Goal: Task Accomplishment & Management: Manage account settings

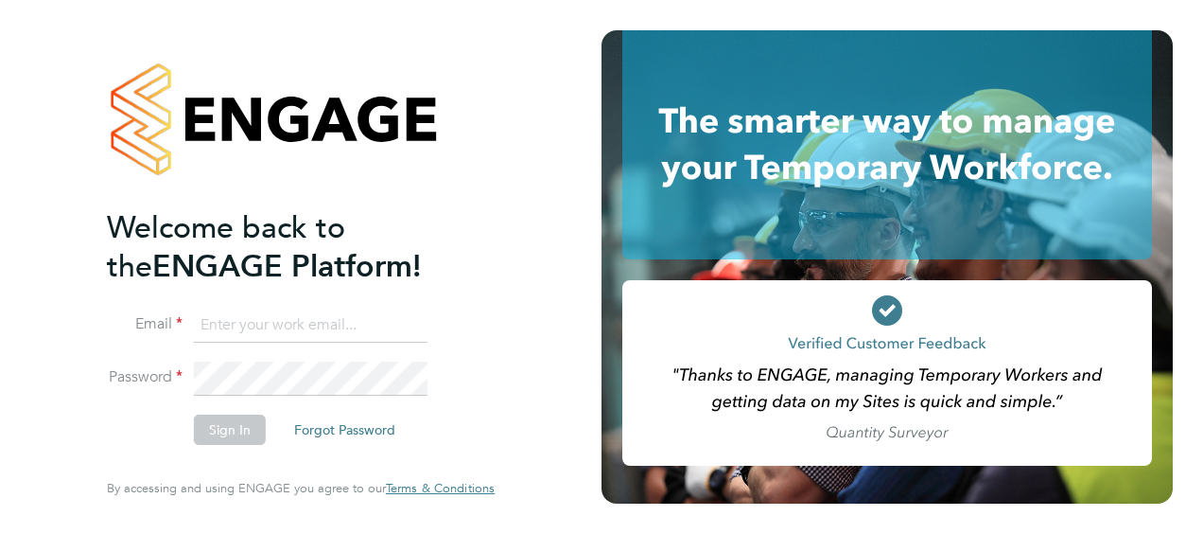
click at [295, 343] on li "Email" at bounding box center [291, 334] width 369 height 53
click at [298, 334] on input at bounding box center [311, 325] width 234 height 34
type input "Nicholas.morgan@hays.com"
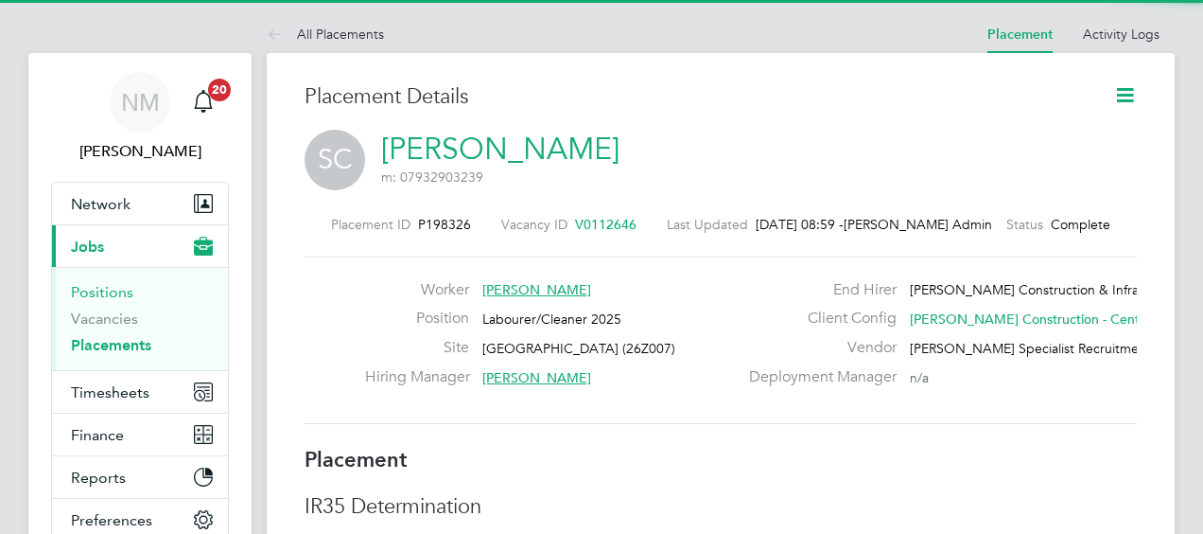
click at [120, 289] on link "Positions" at bounding box center [102, 292] width 62 height 18
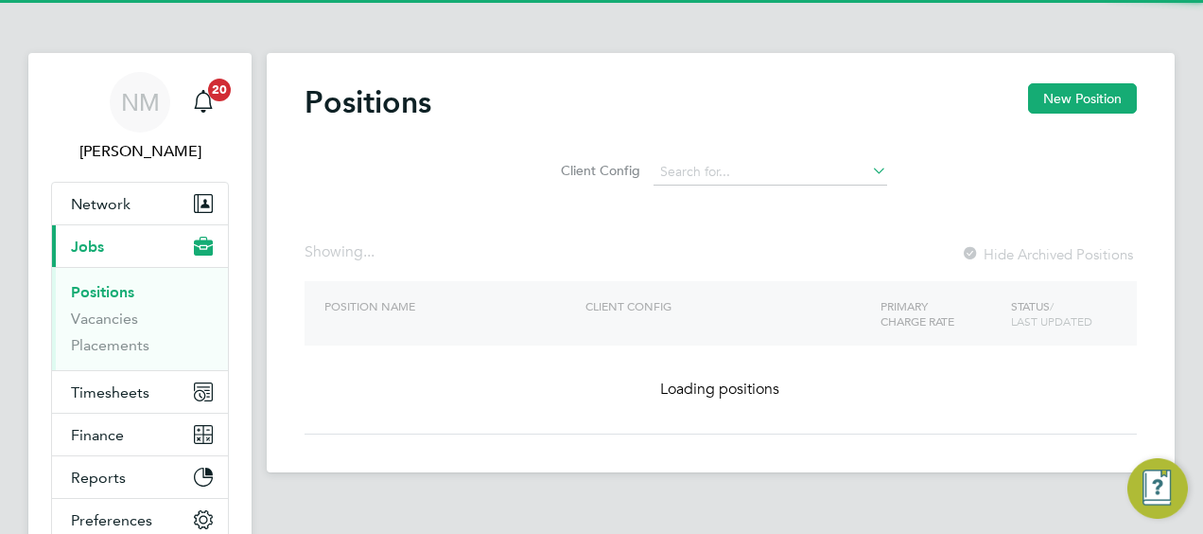
scroll to position [104, 0]
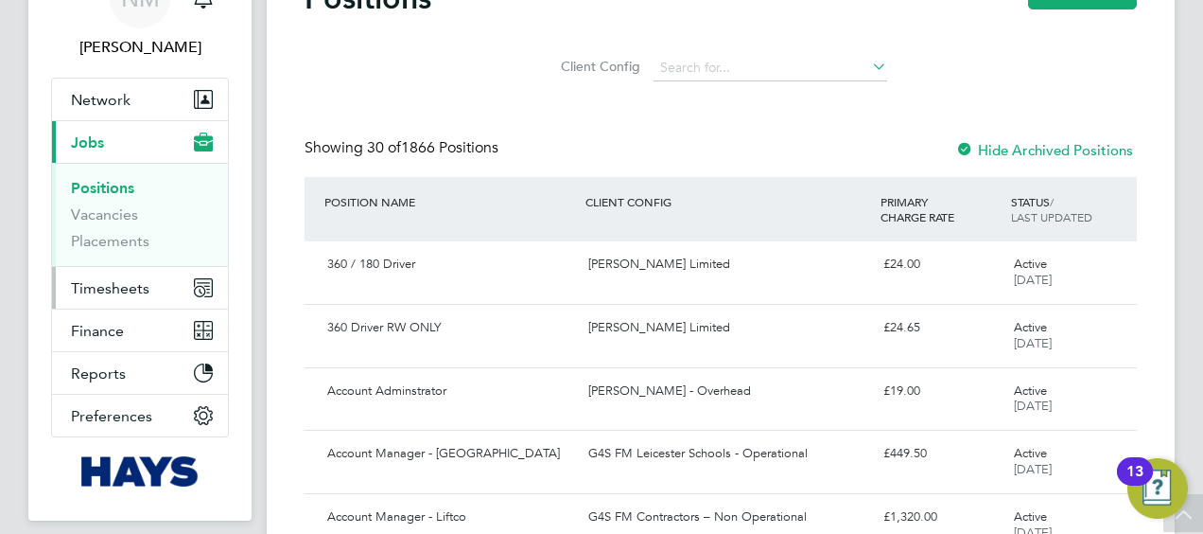
click at [138, 290] on span "Timesheets" at bounding box center [110, 288] width 79 height 18
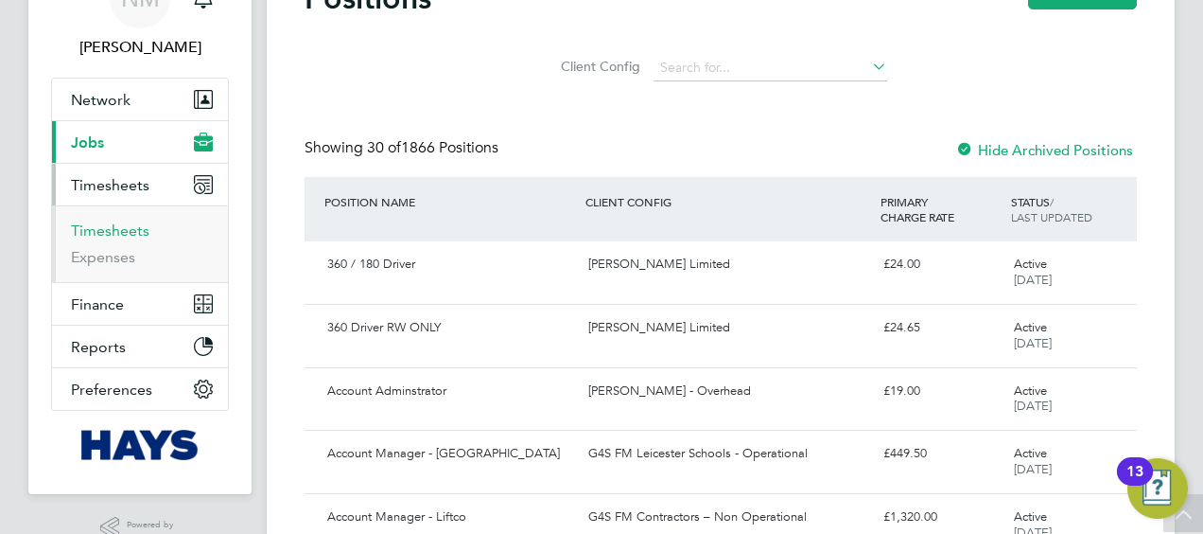
click at [116, 221] on link "Timesheets" at bounding box center [110, 230] width 79 height 18
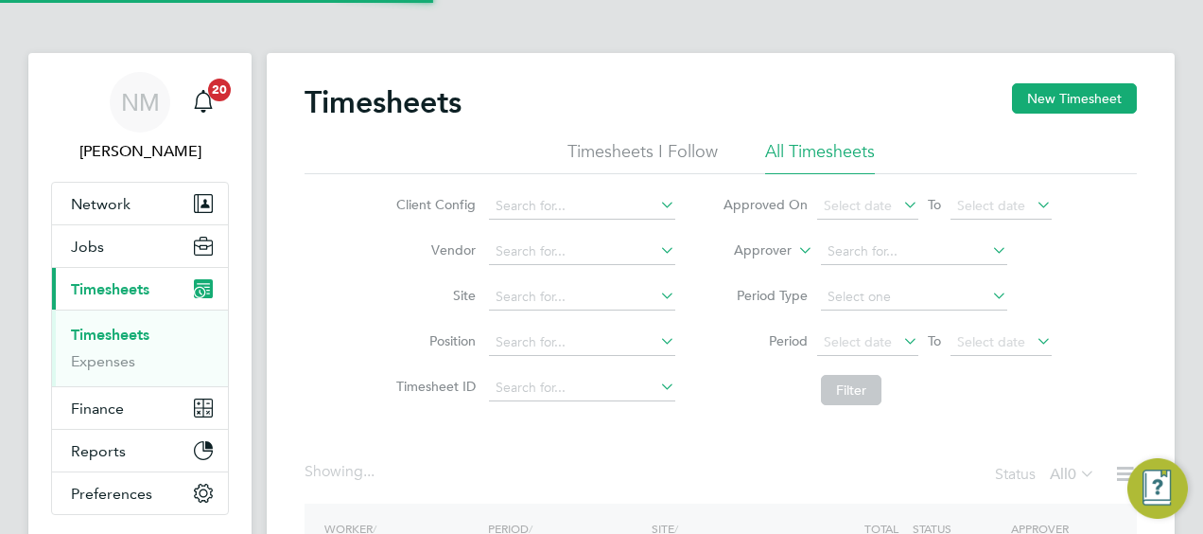
click at [758, 257] on label "Approver" at bounding box center [749, 250] width 85 height 19
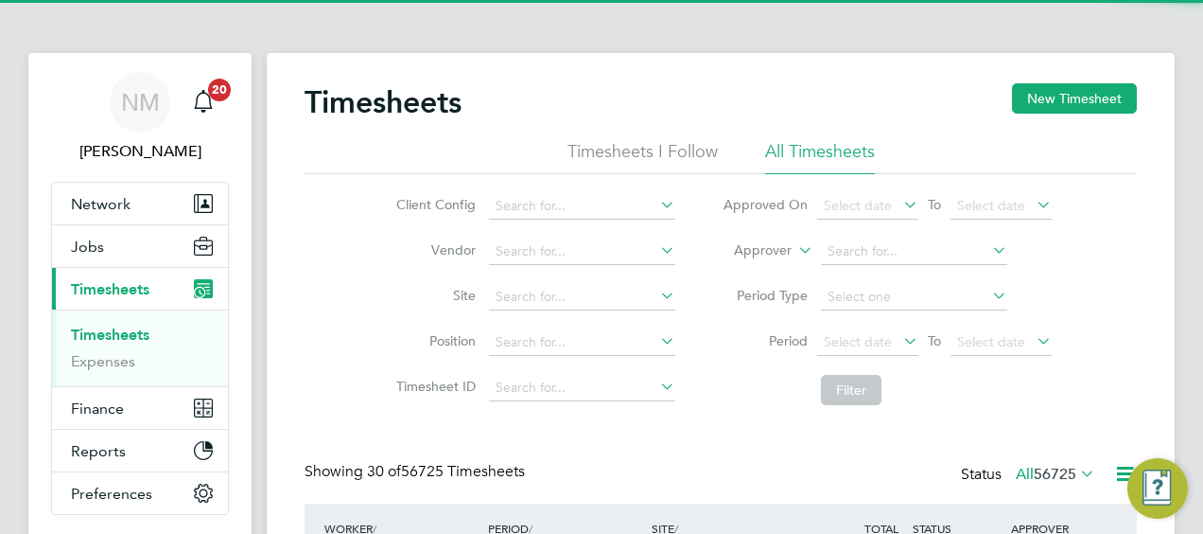
click at [757, 248] on label "Approver" at bounding box center [749, 250] width 85 height 19
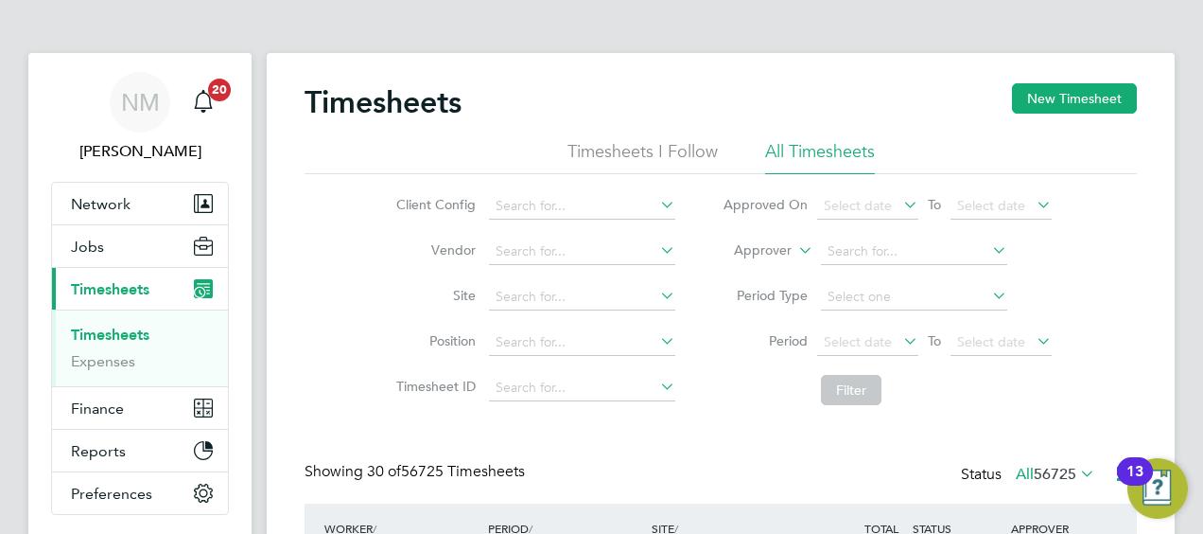
click at [756, 263] on li "Worker" at bounding box center [745, 272] width 93 height 25
click at [891, 254] on input at bounding box center [914, 251] width 186 height 26
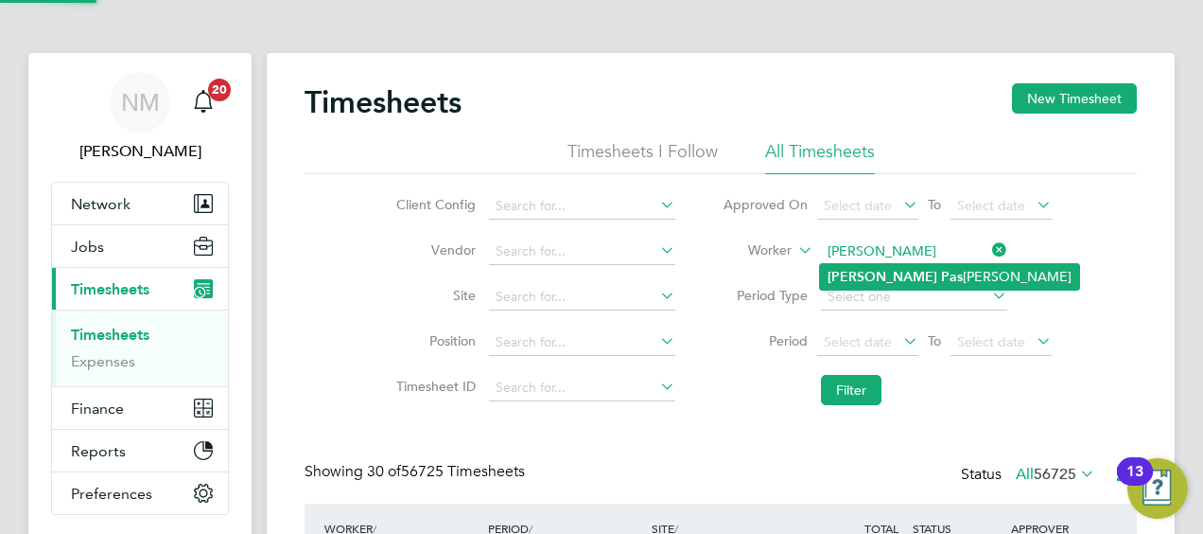
click at [945, 273] on li "Greg Pas coe" at bounding box center [949, 277] width 259 height 26
type input "Greg Pascoe"
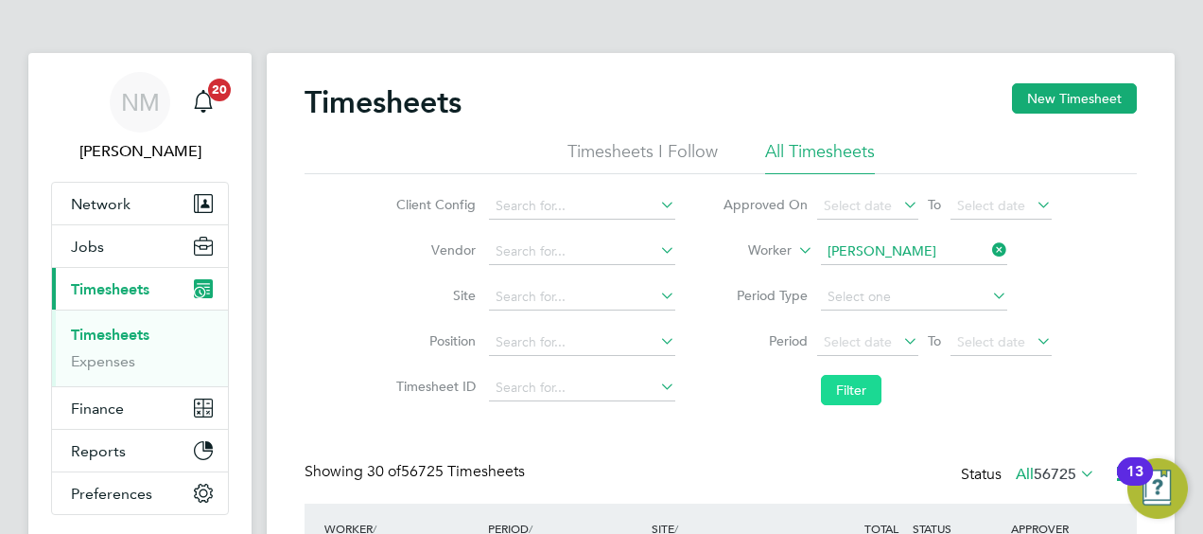
click at [861, 404] on button "Filter" at bounding box center [851, 390] width 61 height 30
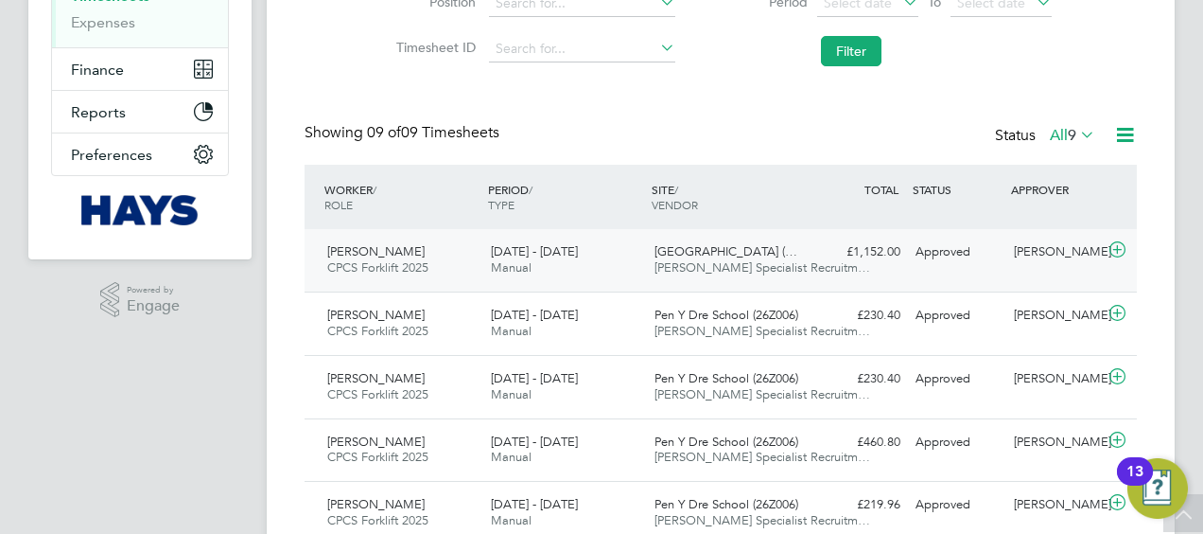
click at [1039, 259] on div "Gerwyn Meredith" at bounding box center [1056, 251] width 98 height 31
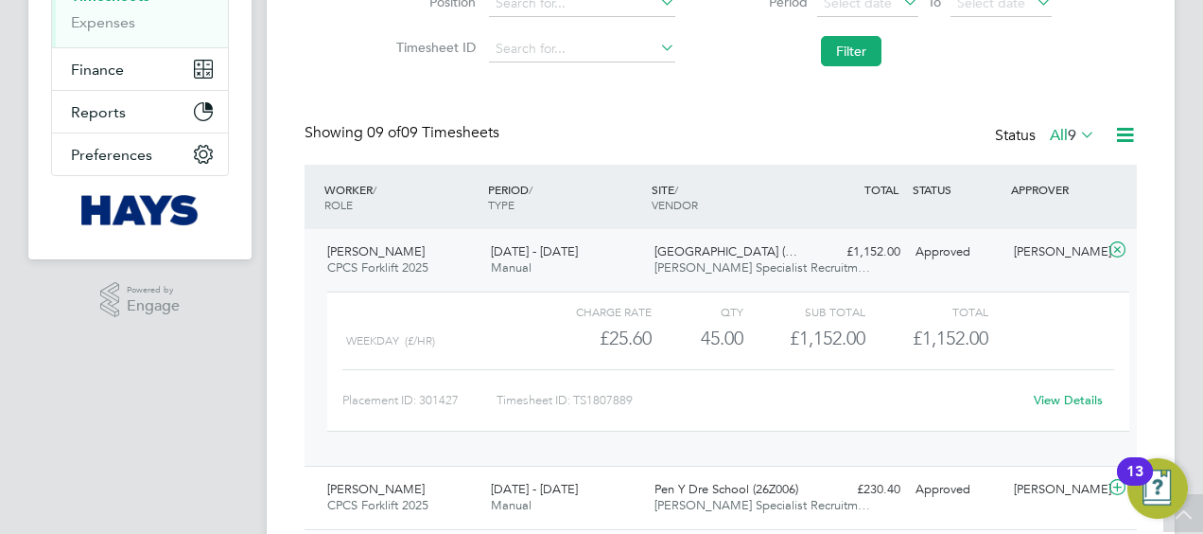
click at [1059, 399] on link "View Details" at bounding box center [1068, 400] width 69 height 16
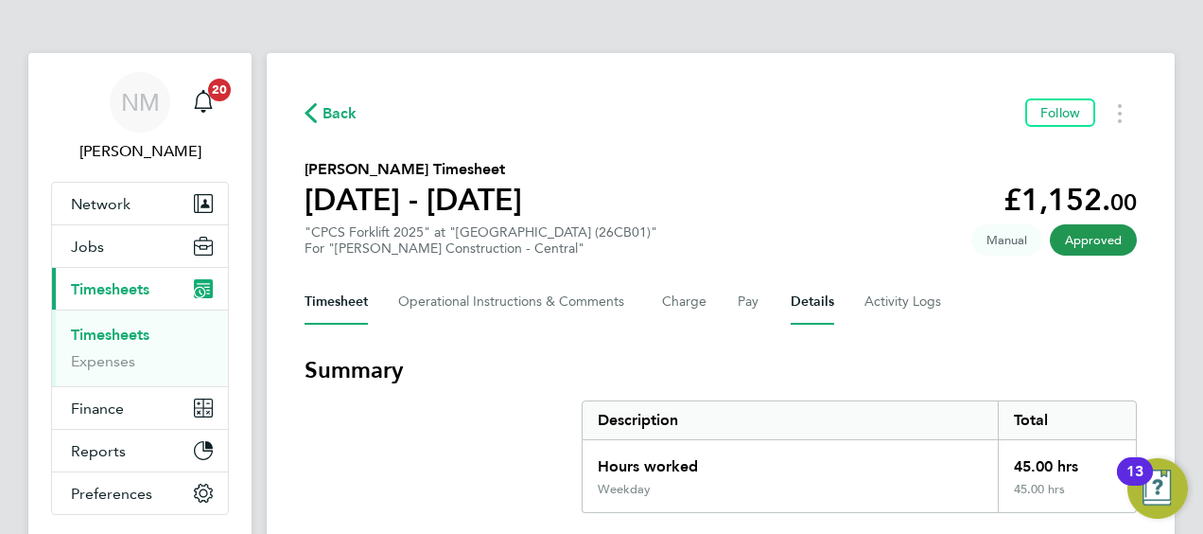
click at [804, 312] on button "Details" at bounding box center [813, 301] width 44 height 45
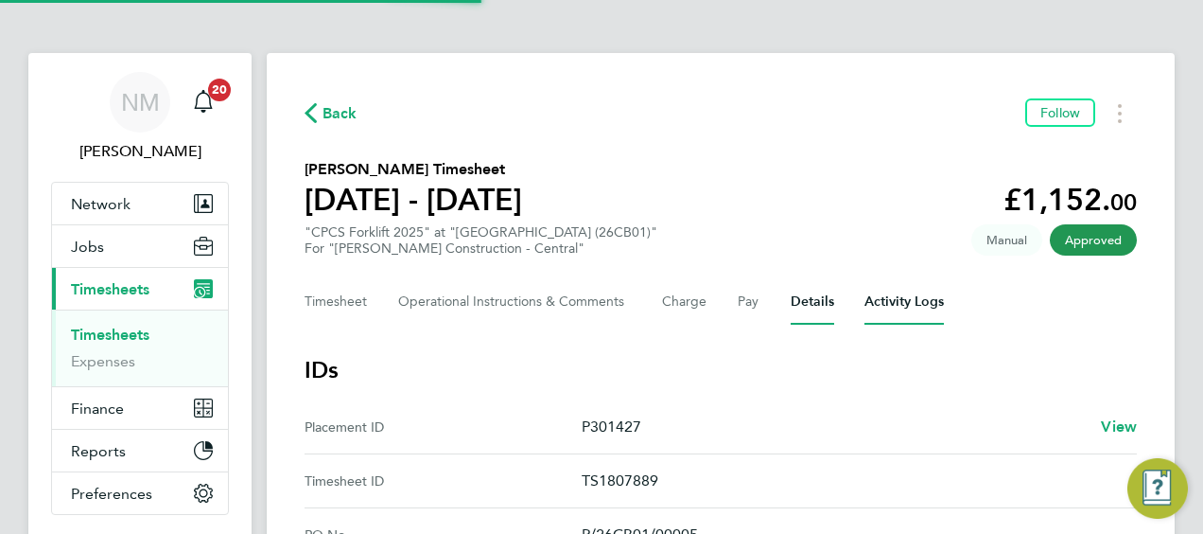
click at [887, 317] on Logs-tab "Activity Logs" at bounding box center [904, 301] width 79 height 45
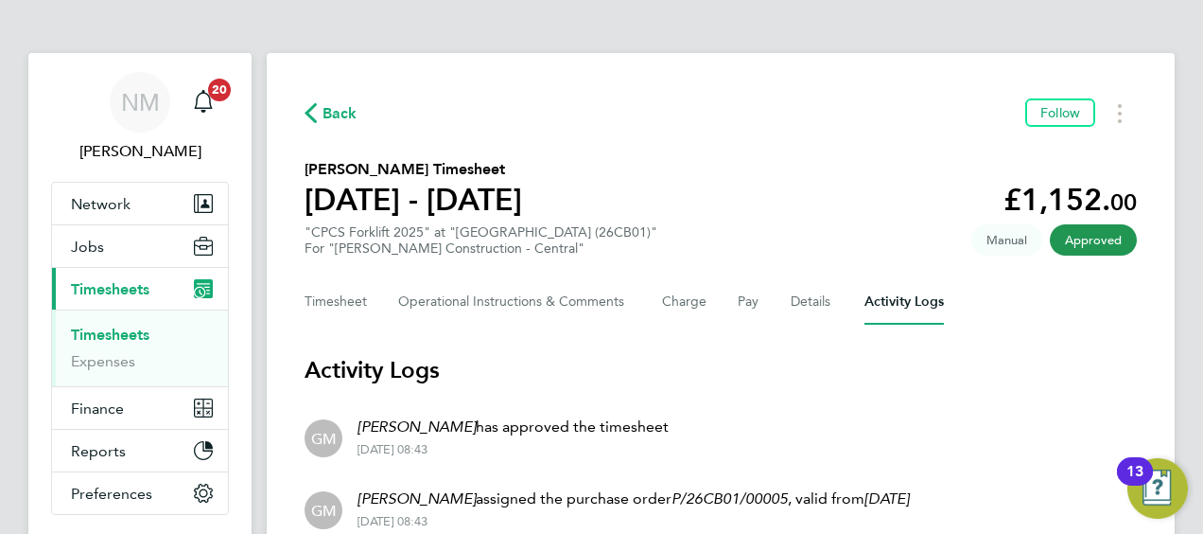
click at [335, 124] on span "Back" at bounding box center [340, 113] width 35 height 23
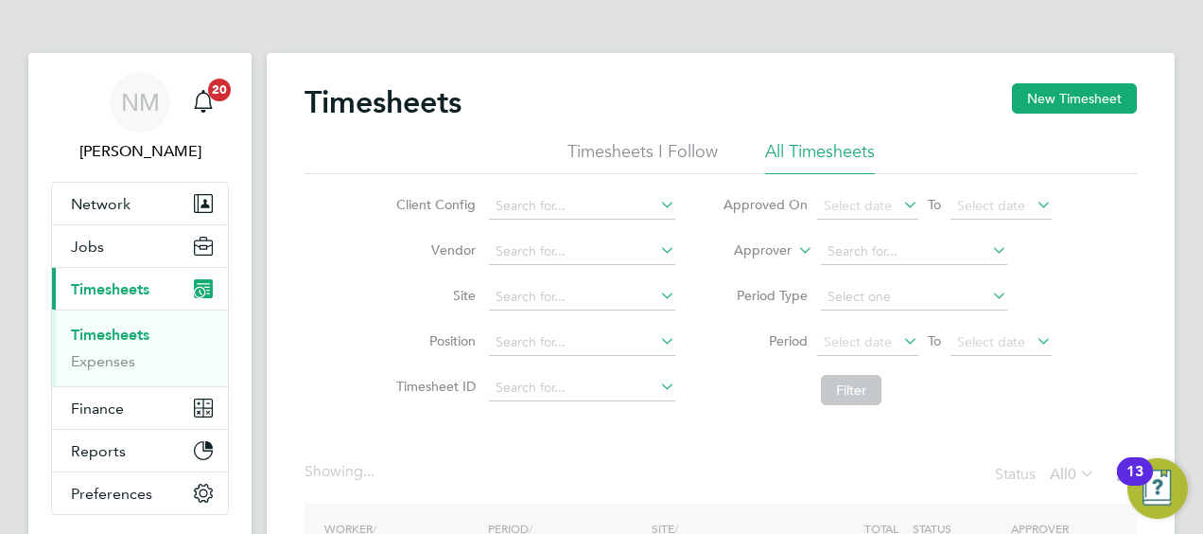
click at [771, 262] on li "Approver" at bounding box center [887, 251] width 377 height 45
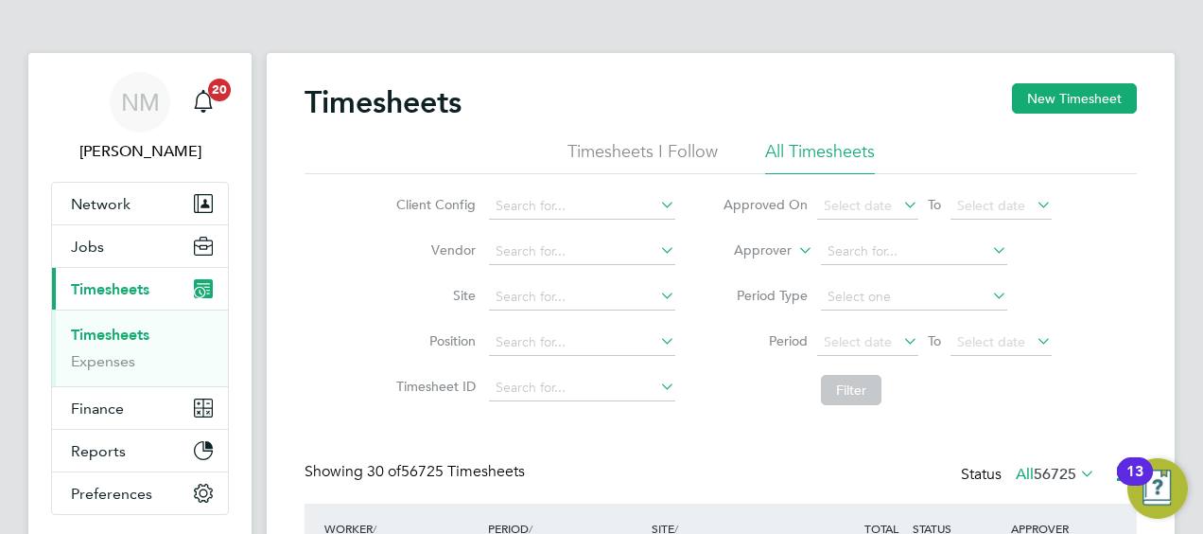
click at [769, 255] on label "Approver" at bounding box center [749, 250] width 85 height 19
click at [766, 251] on label "Approver" at bounding box center [749, 250] width 85 height 19
click at [760, 260] on li "Worker" at bounding box center [745, 272] width 93 height 25
click at [858, 251] on input at bounding box center [914, 251] width 186 height 26
click at [863, 271] on b "Carwyn" at bounding box center [851, 277] width 46 height 16
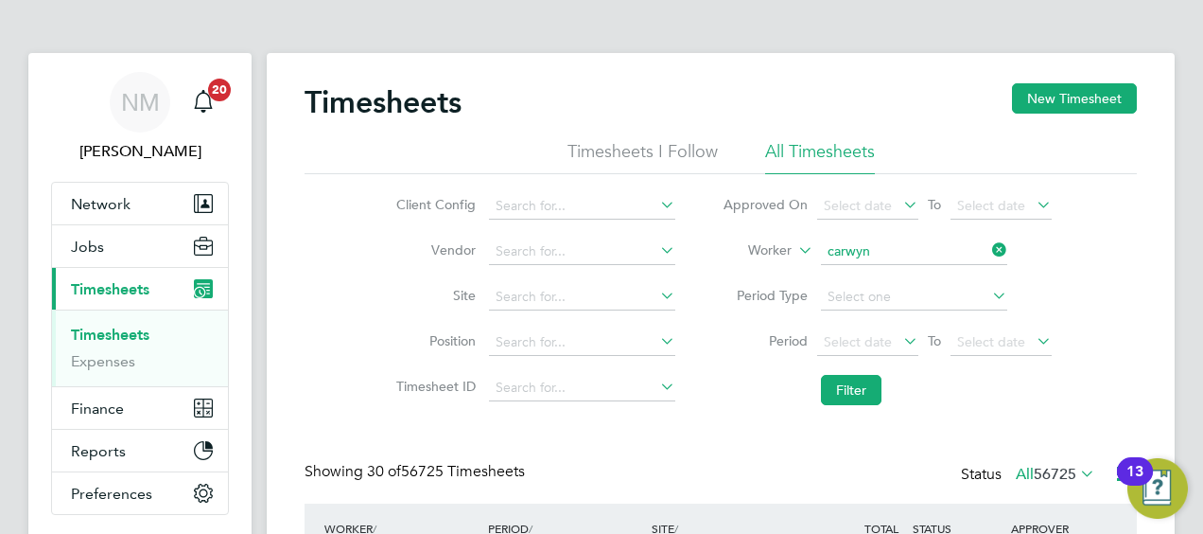
type input "Carwyn Edwards"
click at [855, 394] on button "Filter" at bounding box center [851, 390] width 61 height 30
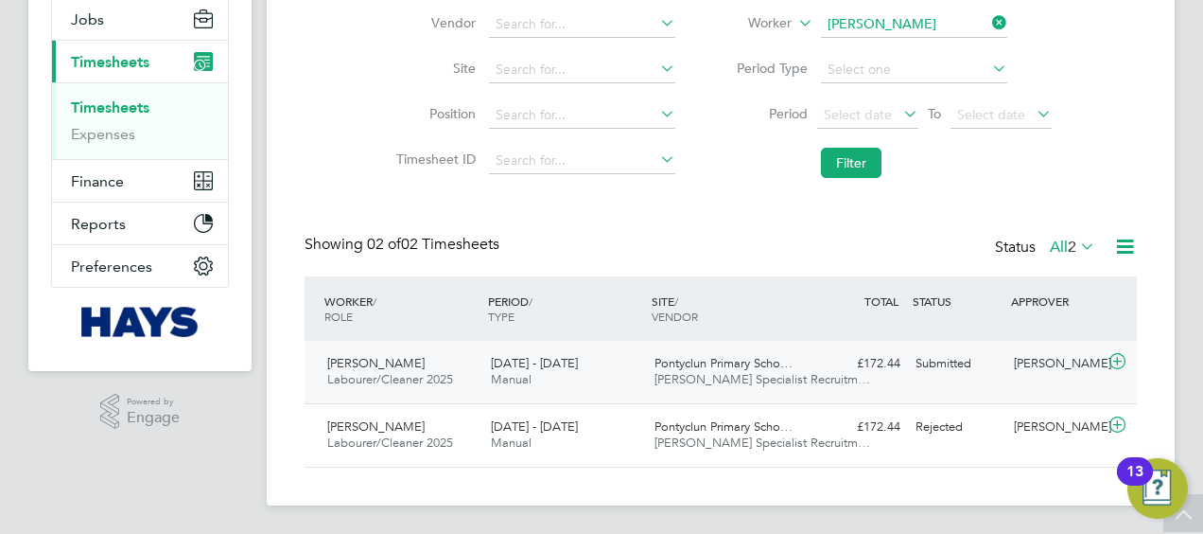
click at [721, 374] on span "Hays Specialist Recruitm…" at bounding box center [763, 379] width 216 height 16
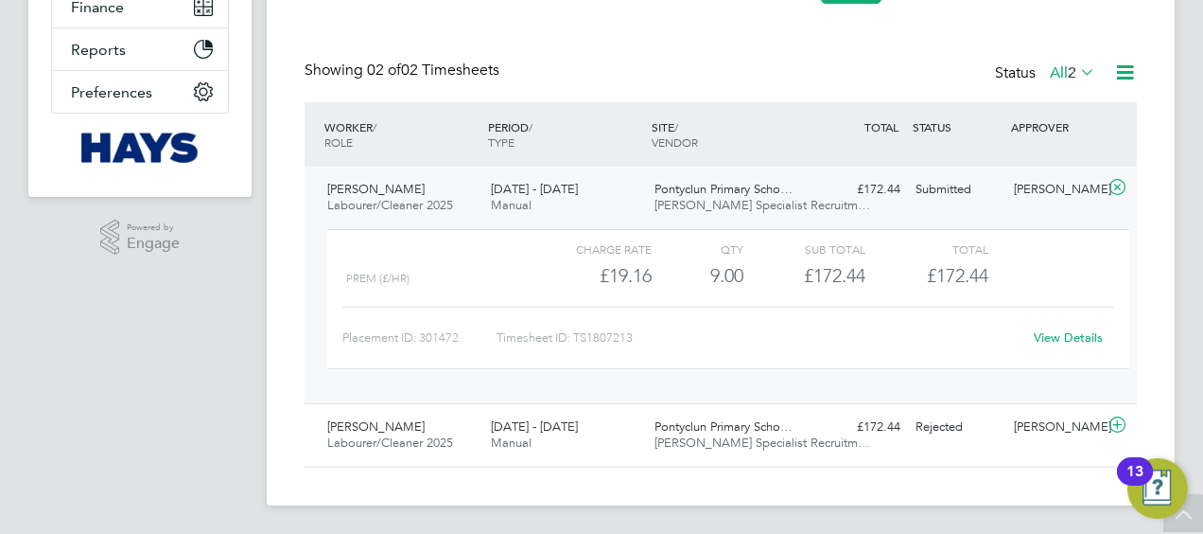
click at [1032, 329] on div "View Details" at bounding box center [1068, 338] width 93 height 30
click at [1039, 329] on link "View Details" at bounding box center [1068, 337] width 69 height 16
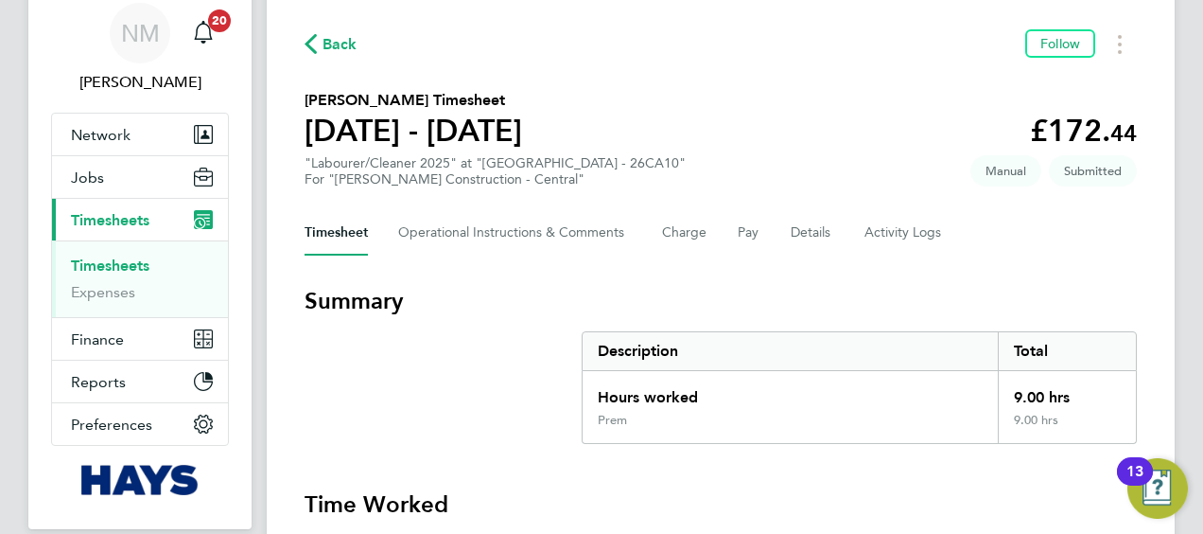
scroll to position [65, 0]
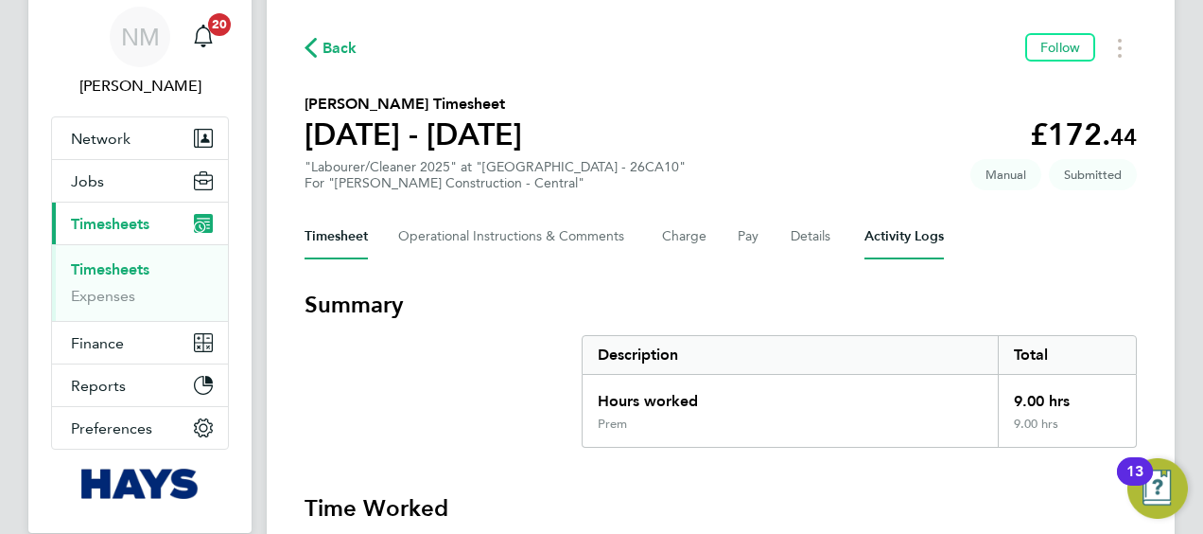
click at [868, 228] on Logs-tab "Activity Logs" at bounding box center [904, 236] width 79 height 45
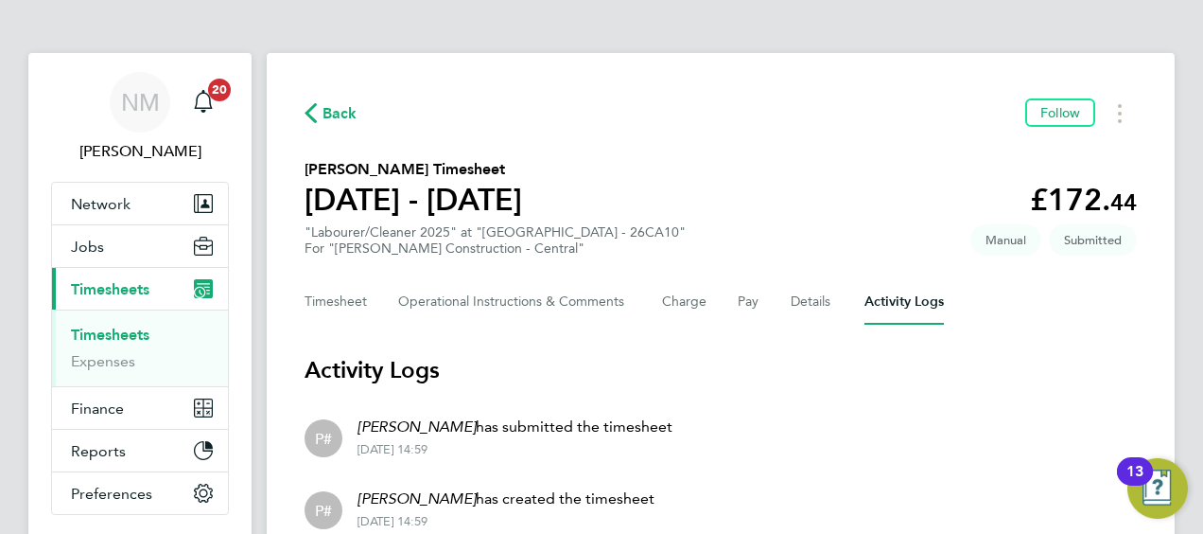
scroll to position [84, 0]
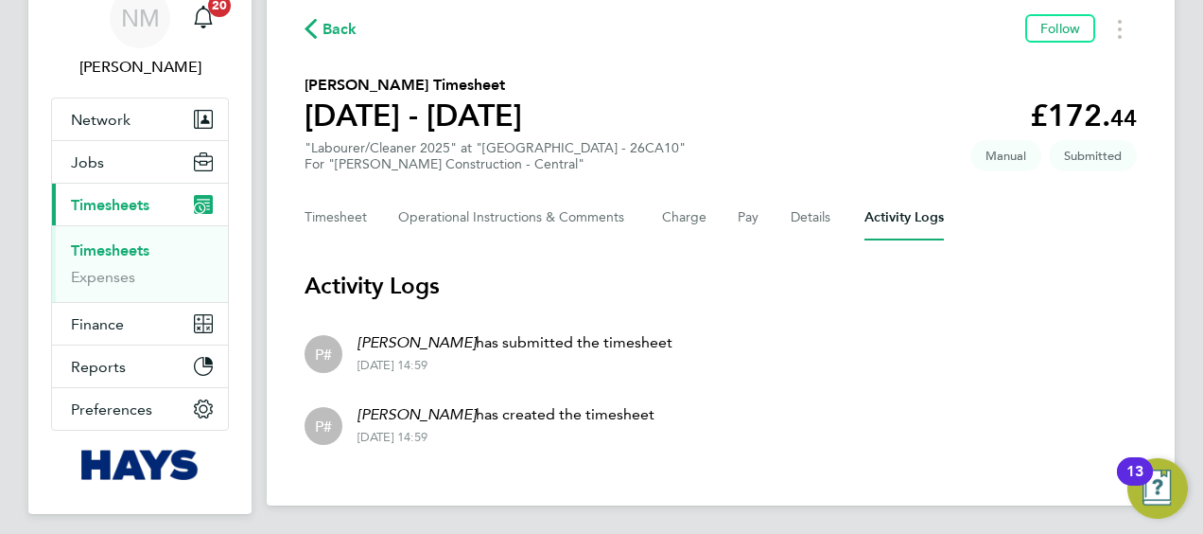
click at [339, 32] on span "Back" at bounding box center [340, 29] width 35 height 23
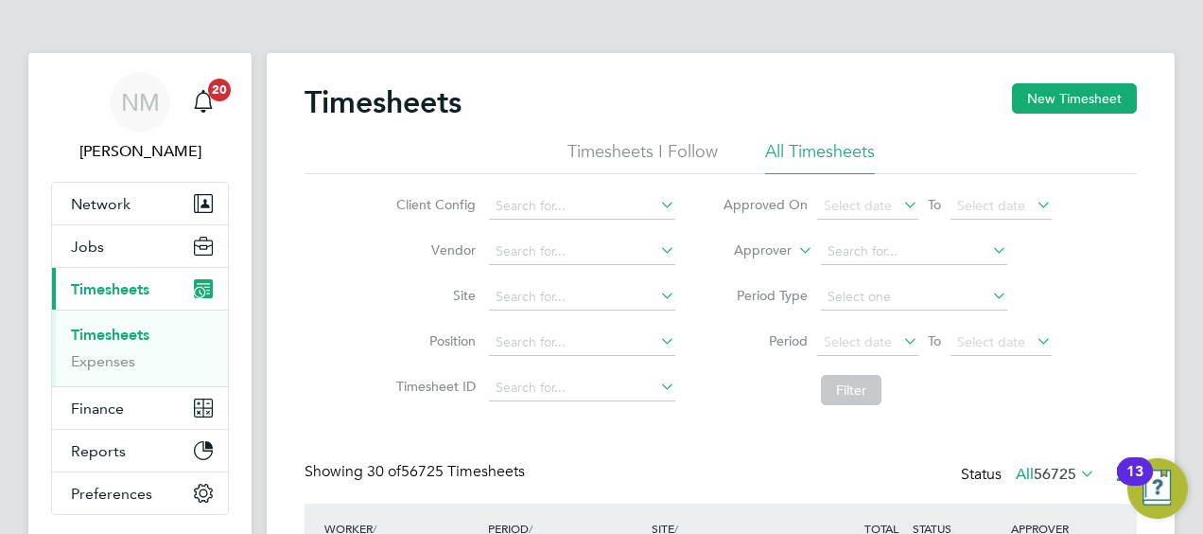
click at [762, 333] on label "Period" at bounding box center [765, 340] width 85 height 17
click at [778, 238] on li "Approver" at bounding box center [887, 251] width 377 height 45
click at [774, 245] on label "Approver" at bounding box center [749, 250] width 85 height 19
click at [755, 275] on li "Worker" at bounding box center [745, 272] width 93 height 25
click at [814, 248] on li "Worker" at bounding box center [887, 251] width 377 height 45
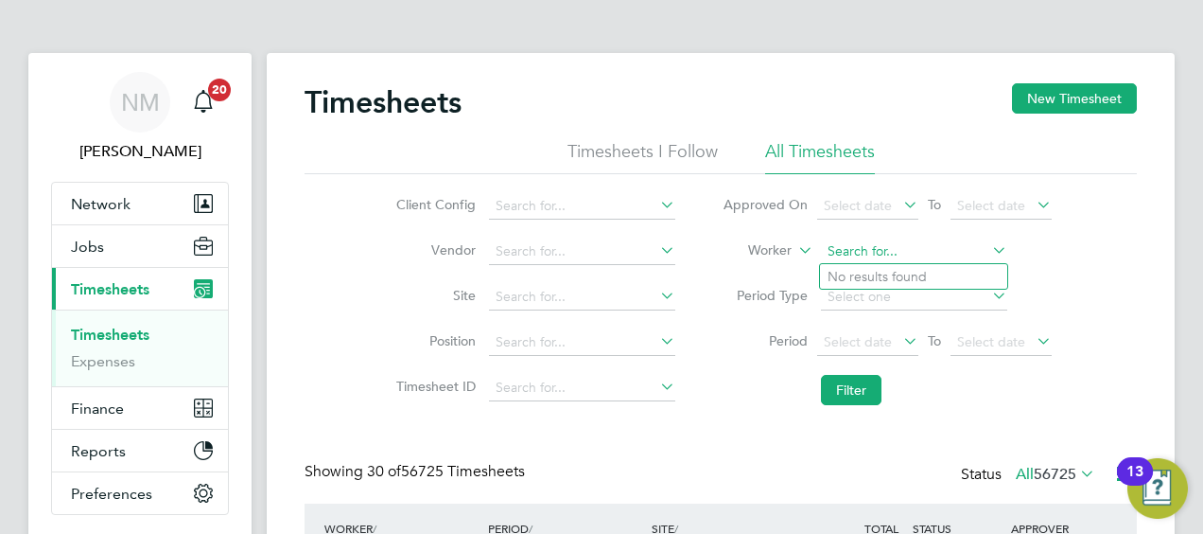
click at [842, 248] on input at bounding box center [914, 251] width 186 height 26
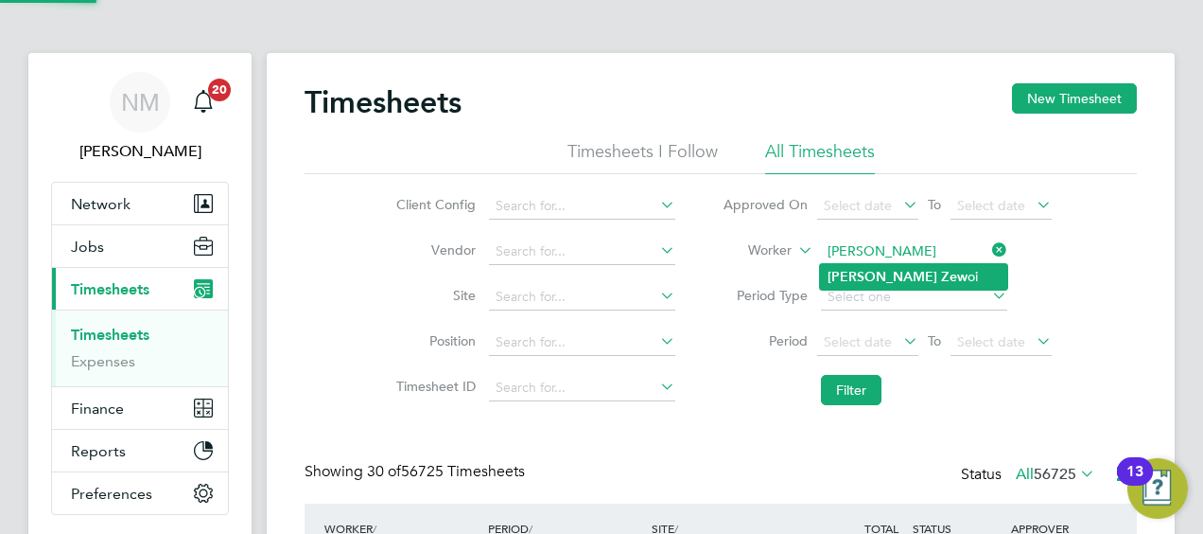
click at [941, 275] on b "Zew" at bounding box center [954, 277] width 26 height 16
type input "Michael Zewoi"
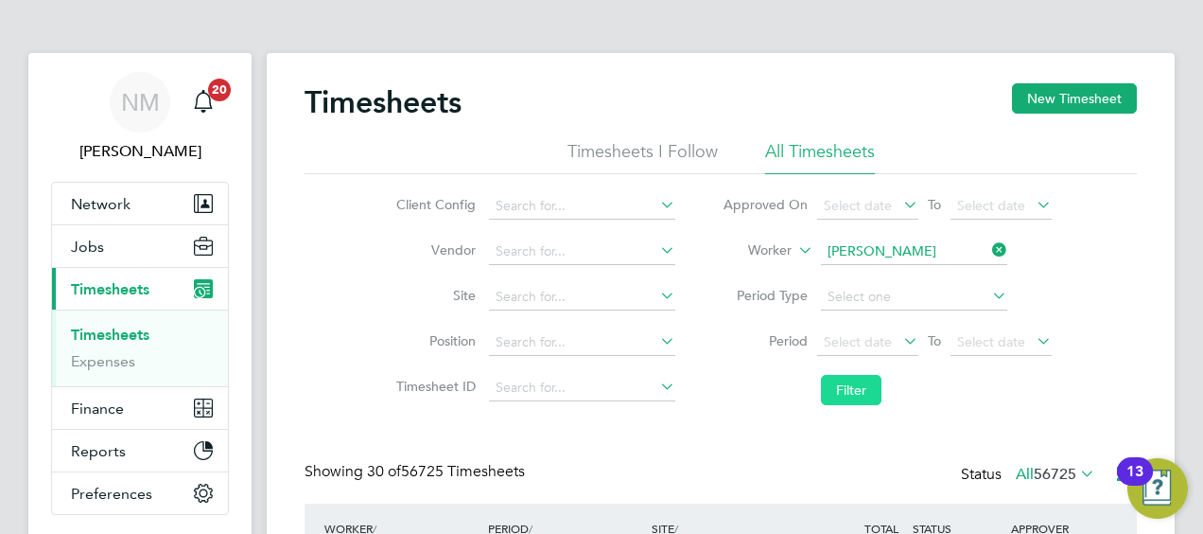
click at [850, 401] on button "Filter" at bounding box center [851, 390] width 61 height 30
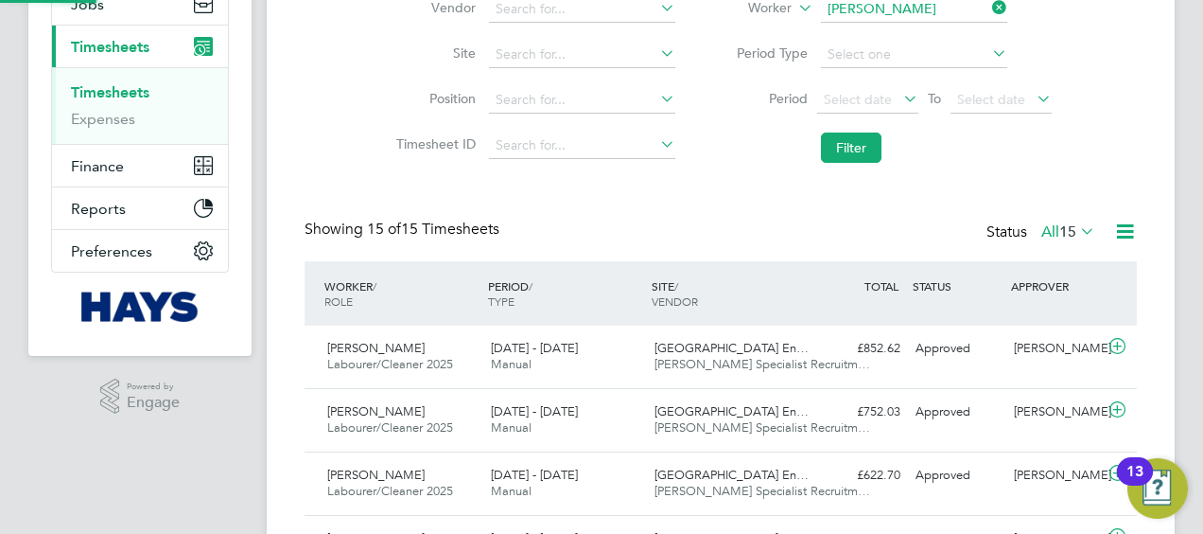
scroll to position [9, 9]
click at [681, 377] on div "Willows High School En… Hays Specialist Recruitm…" at bounding box center [729, 356] width 164 height 47
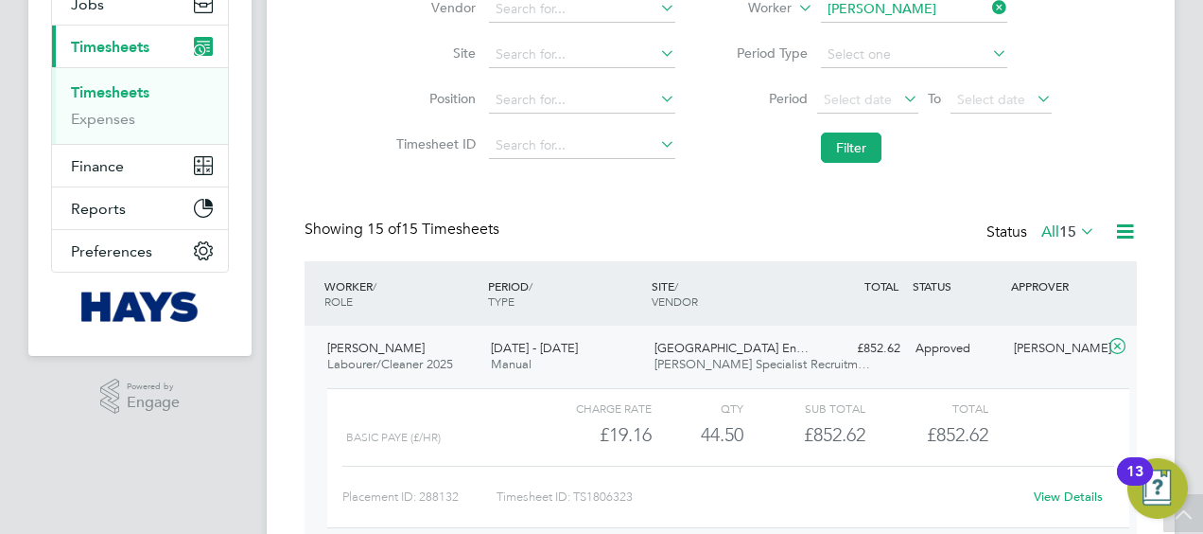
click at [1055, 495] on link "View Details" at bounding box center [1068, 496] width 69 height 16
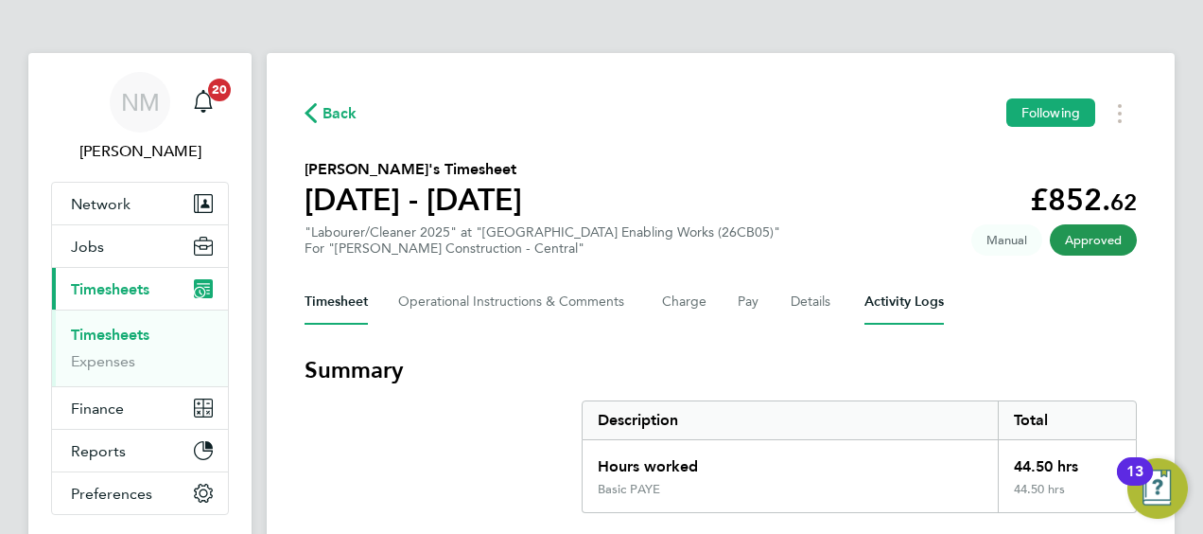
click at [880, 294] on Logs-tab "Activity Logs" at bounding box center [904, 301] width 79 height 45
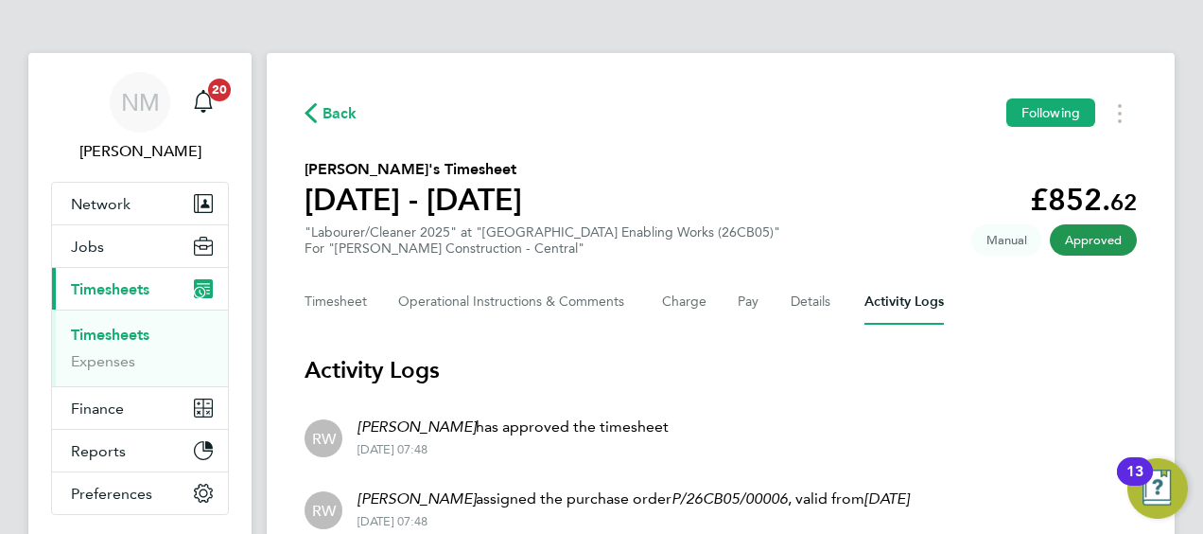
scroll to position [177, 0]
